Goal: Communication & Community: Share content

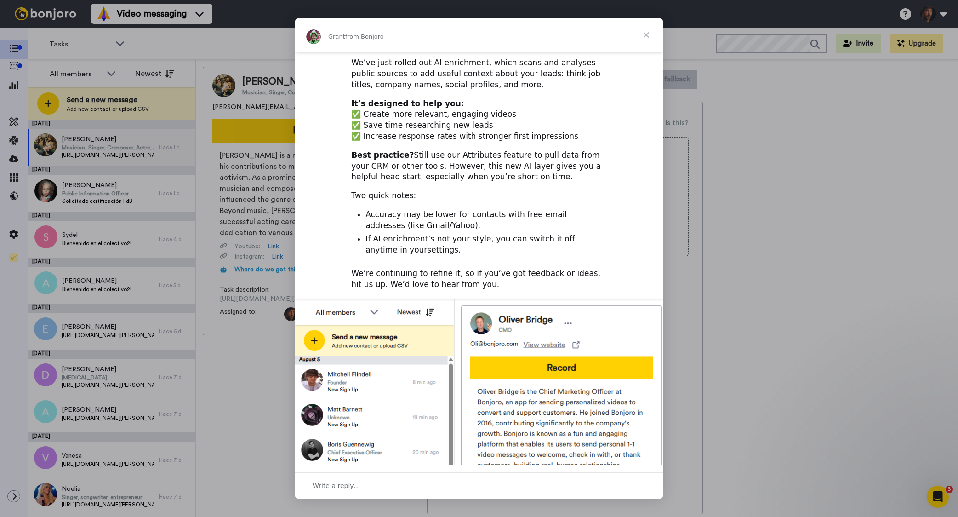
scroll to position [106, 0]
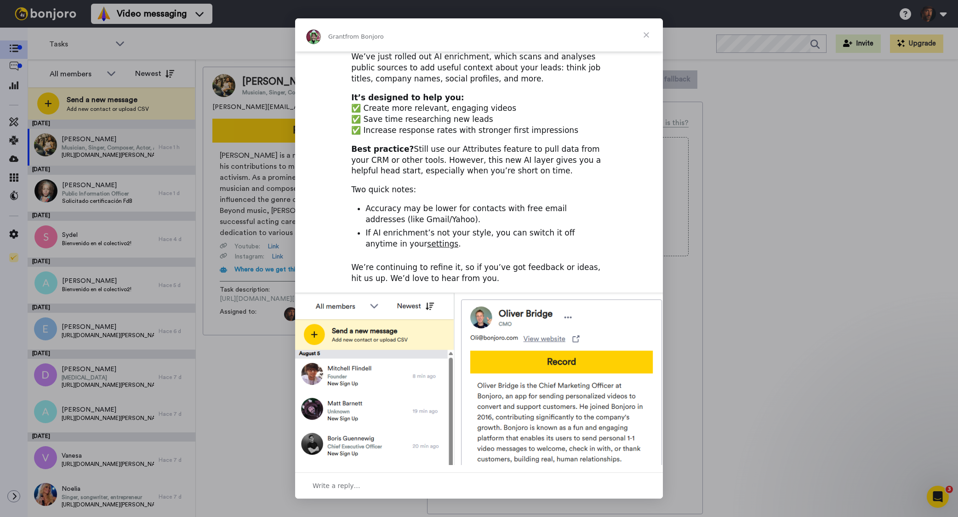
click at [647, 34] on span "Close" at bounding box center [646, 34] width 33 height 33
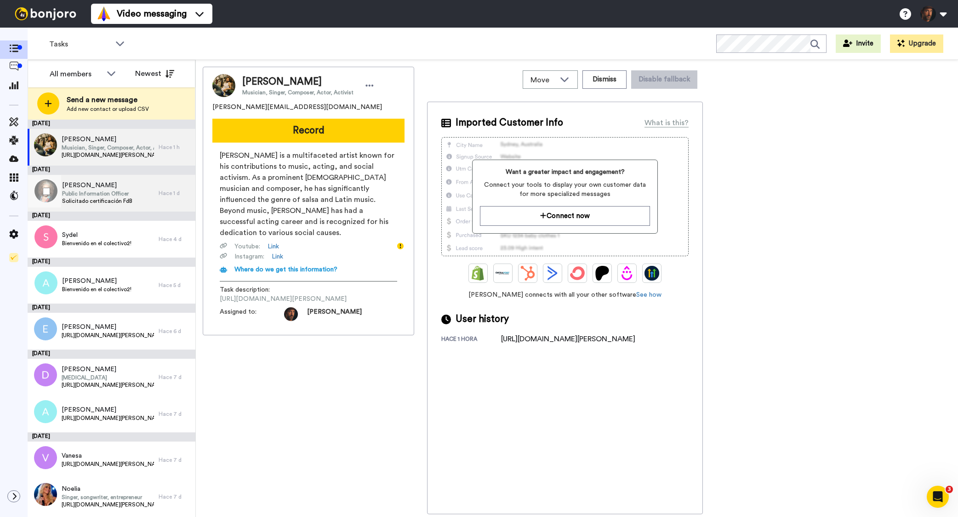
click at [148, 193] on div "[PERSON_NAME] Public Information Officer Solicitado certificación FdB" at bounding box center [93, 193] width 131 height 37
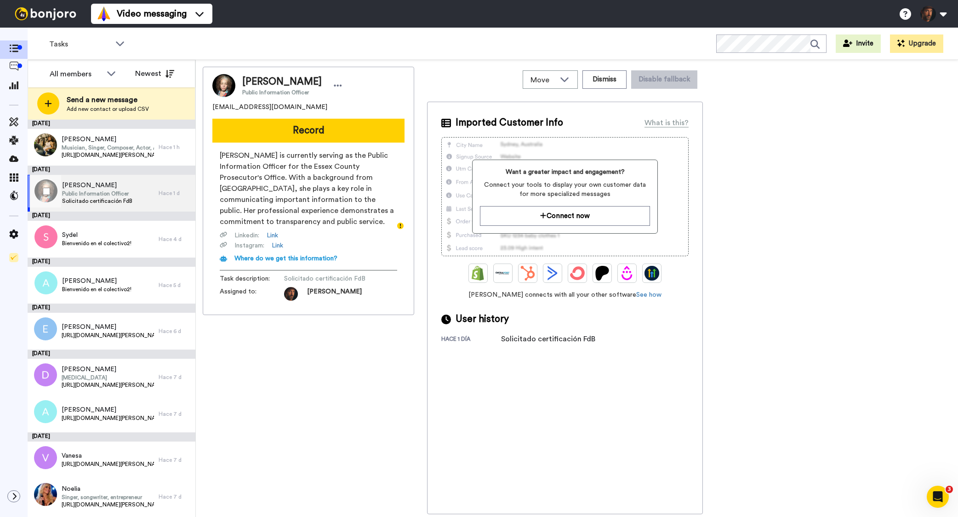
click at [137, 192] on div "[PERSON_NAME] Public Information Officer Solicitado certificación FdB" at bounding box center [93, 193] width 131 height 37
click at [146, 185] on div "[PERSON_NAME] Public Information Officer Solicitado certificación FdB" at bounding box center [93, 193] width 131 height 37
click at [145, 188] on div "[PERSON_NAME] Public Information Officer Solicitado certificación FdB" at bounding box center [93, 193] width 131 height 37
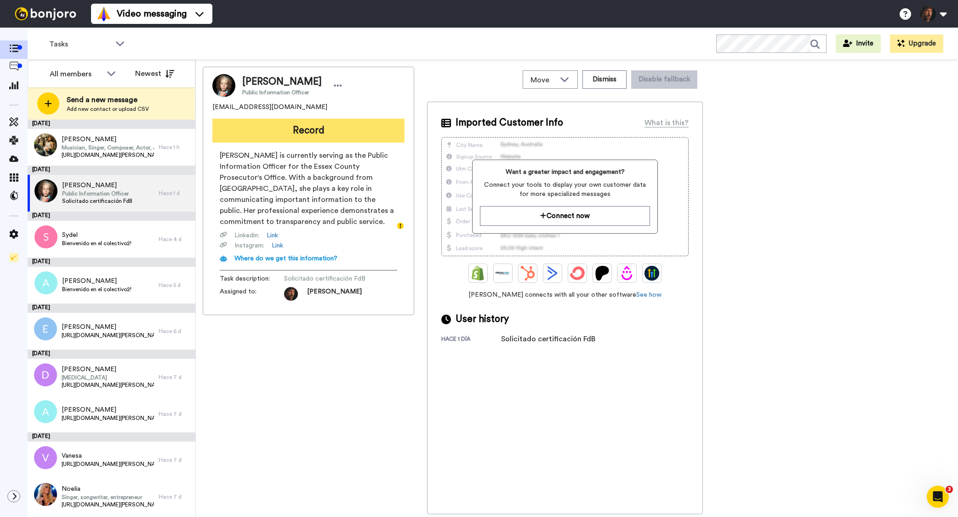
click at [328, 131] on button "Record" at bounding box center [308, 131] width 192 height 24
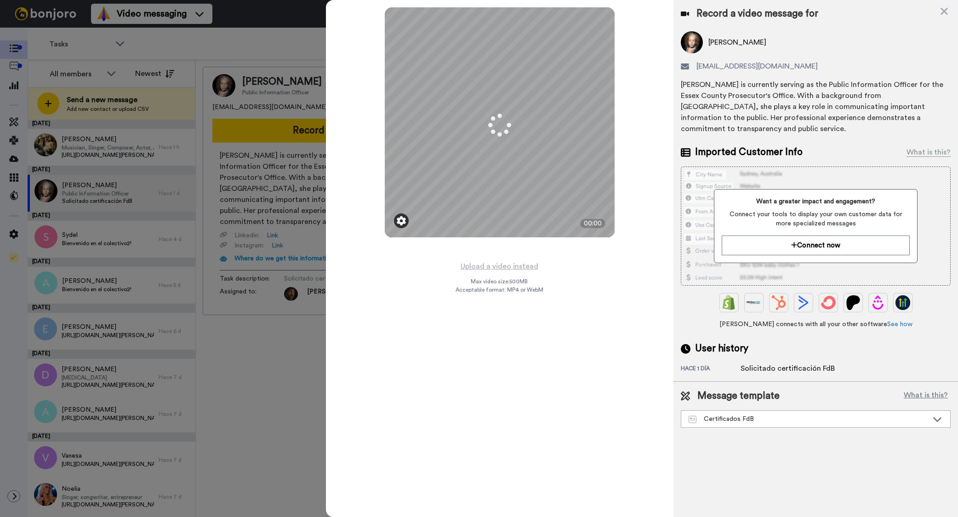
click at [398, 218] on img at bounding box center [401, 220] width 9 height 9
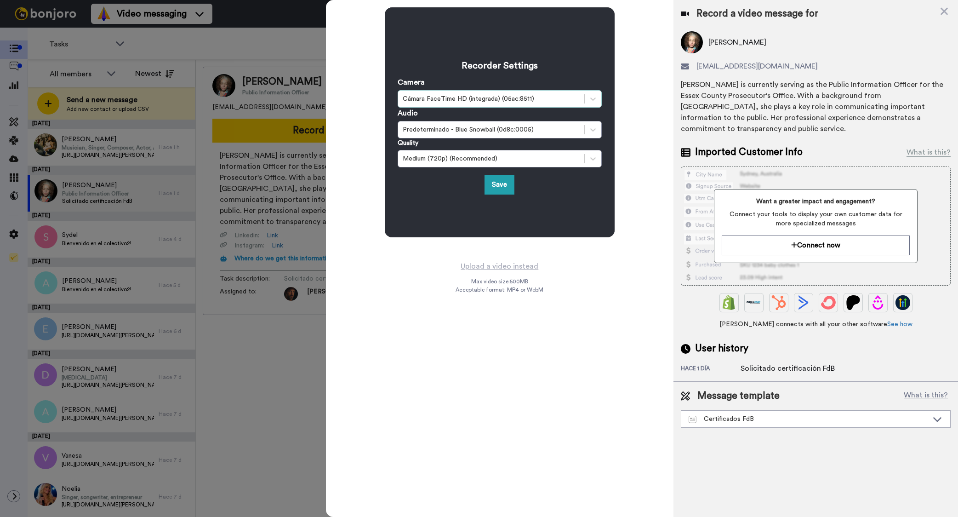
click at [443, 99] on div "Cámara FaceTime HD (integrada) (05ac:8511)" at bounding box center [491, 98] width 177 height 9
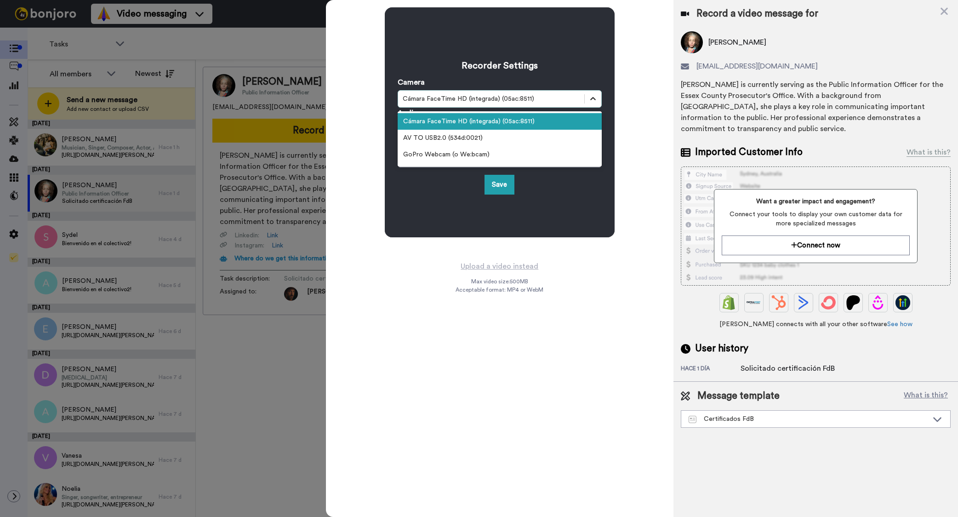
click at [591, 99] on icon at bounding box center [592, 98] width 9 height 9
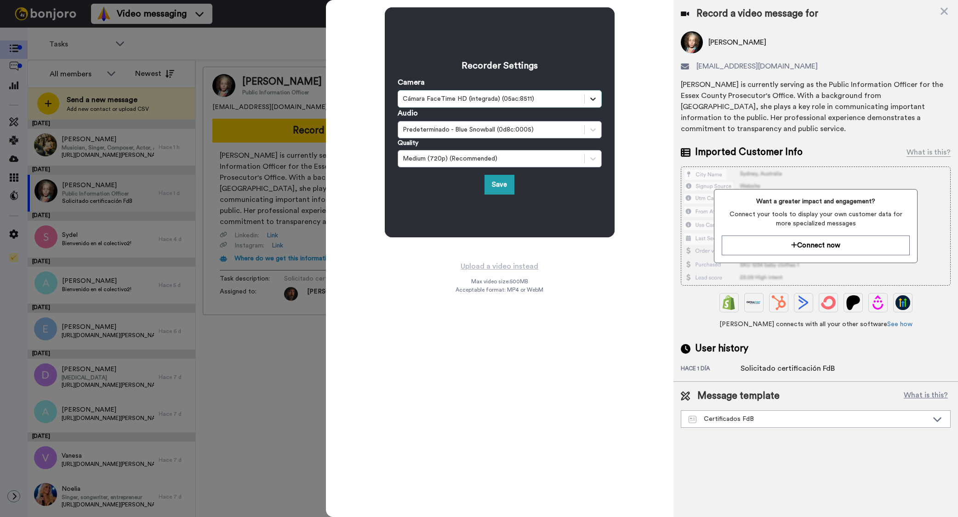
click at [593, 97] on icon at bounding box center [592, 98] width 9 height 9
click at [494, 186] on button "Save" at bounding box center [499, 185] width 30 height 20
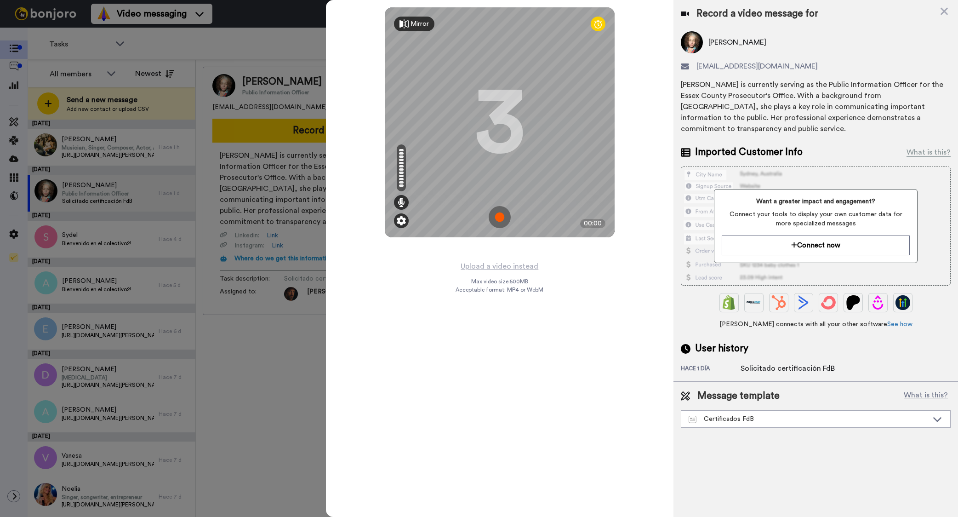
click at [401, 221] on img at bounding box center [401, 220] width 9 height 9
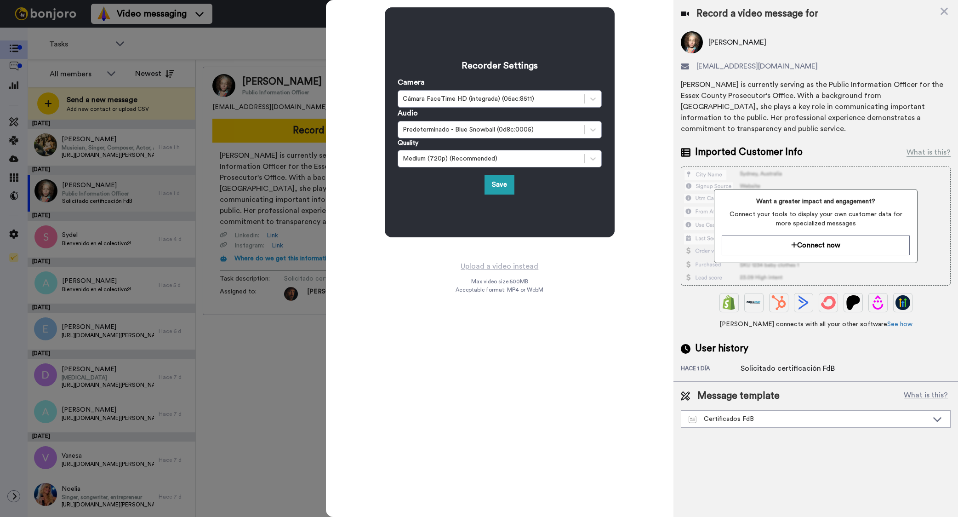
click at [401, 285] on div "Recorder Settings Camera Cámara FaceTime HD (integrada) (05ac:8511) Audio Prede…" at bounding box center [499, 258] width 347 height 517
click at [497, 186] on button "Save" at bounding box center [499, 185] width 30 height 20
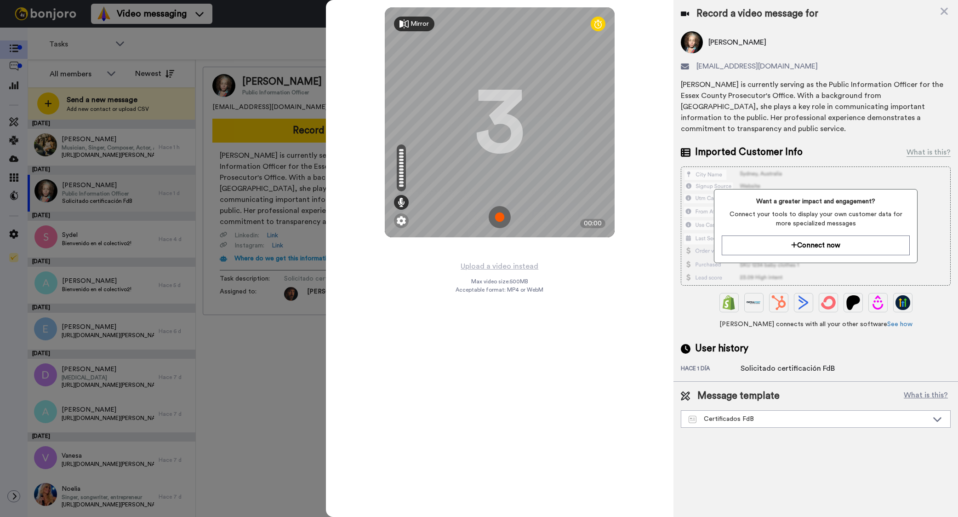
click at [500, 219] on img at bounding box center [500, 217] width 22 height 22
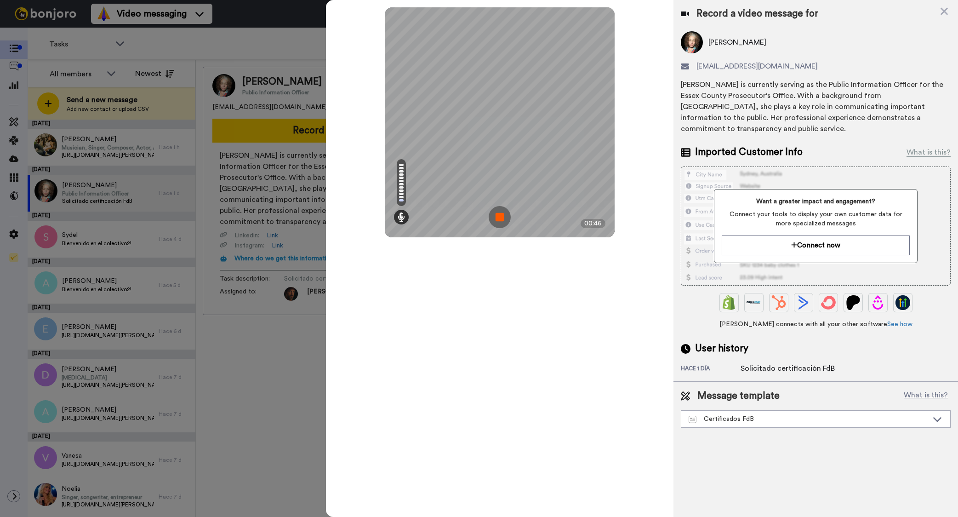
click at [497, 220] on img at bounding box center [500, 217] width 22 height 22
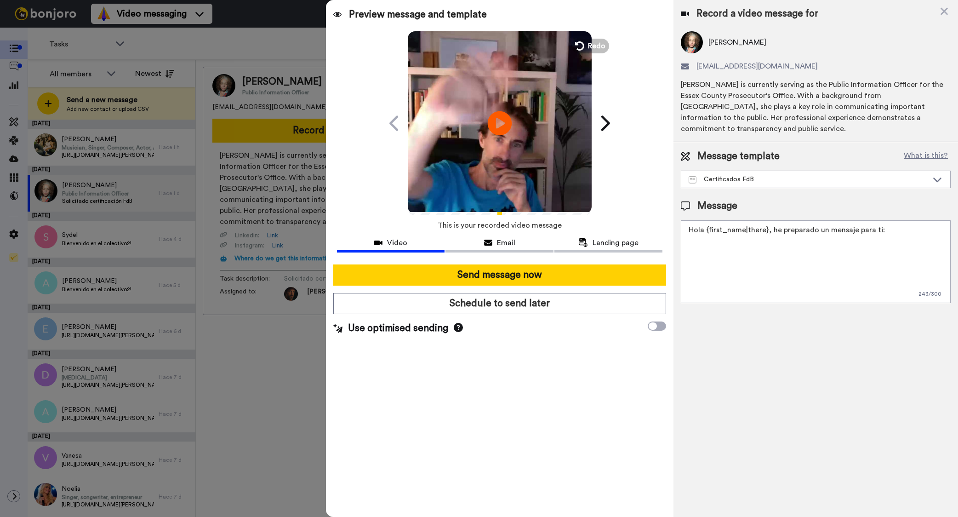
click at [499, 126] on icon "Play/Pause" at bounding box center [500, 123] width 24 height 44
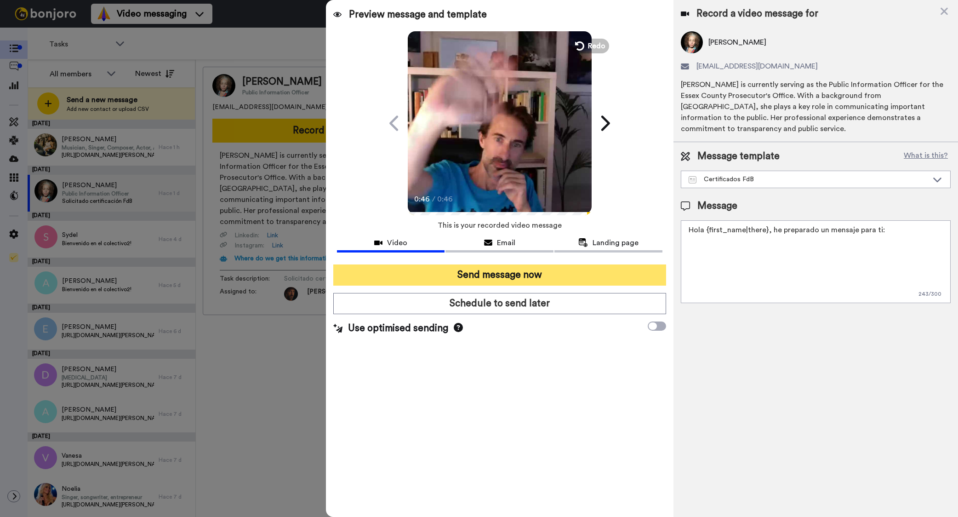
click at [518, 279] on button "Send message now" at bounding box center [499, 274] width 333 height 21
